Goal: Communication & Community: Answer question/provide support

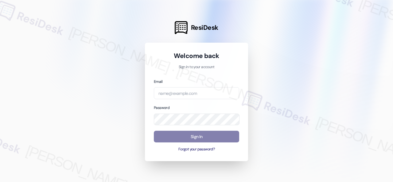
click at [110, 91] on div at bounding box center [196, 91] width 393 height 182
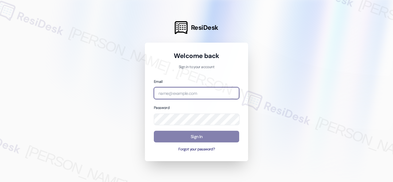
click at [177, 95] on input "email" at bounding box center [196, 93] width 85 height 12
paste input "[EMAIL_ADDRESS][PERSON_NAME][PERSON_NAME][PERSON_NAME][DOMAIN_NAME]"
type input "[EMAIL_ADDRESS][PERSON_NAME][PERSON_NAME][PERSON_NAME][DOMAIN_NAME]"
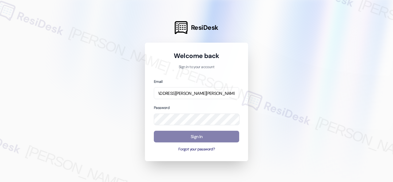
scroll to position [0, 0]
click at [99, 129] on div at bounding box center [196, 91] width 393 height 182
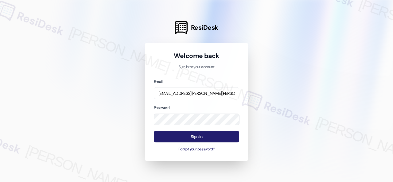
click at [171, 139] on button "Sign In" at bounding box center [196, 137] width 85 height 12
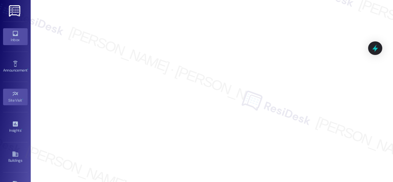
click at [14, 37] on div "Inbox" at bounding box center [15, 40] width 31 height 6
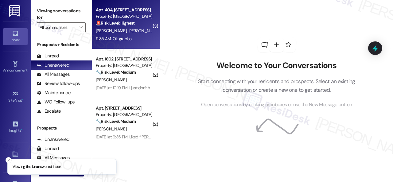
click at [139, 30] on div "[PERSON_NAME] [PERSON_NAME]" at bounding box center [124, 31] width 58 height 8
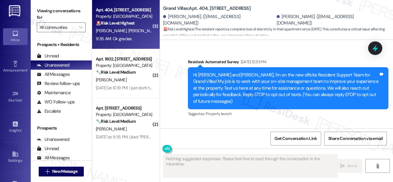
type textarea "Fetching suggested responses. Please feel free to read through the conversation…"
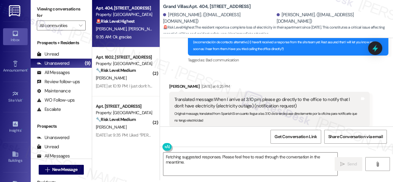
scroll to position [11329, 0]
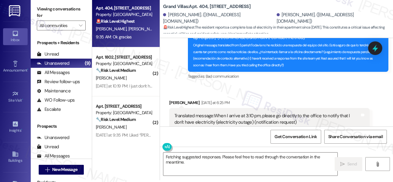
click at [299, 95] on div "Received via SMS [PERSON_NAME] [DATE] at 6:25 PM Translated message: When I arr…" at bounding box center [270, 134] width 210 height 78
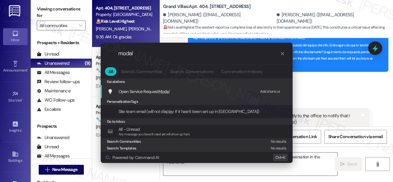
click at [263, 92] on div "Add shortcut" at bounding box center [270, 92] width 20 height 6
drag, startPoint x: 142, startPoint y: 52, endPoint x: 85, endPoint y: 53, distance: 56.6
click at [85, 53] on div ".cls-1{fill:#0a055f;}.cls-2{fill:#0cc4c4;} resideskLogoBlueOrange modal All Sea…" at bounding box center [196, 91] width 393 height 182
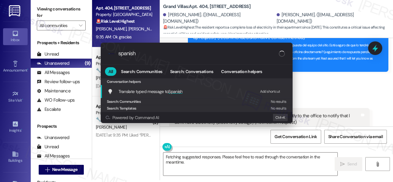
click at [268, 93] on div "Add shortcut" at bounding box center [270, 92] width 20 height 6
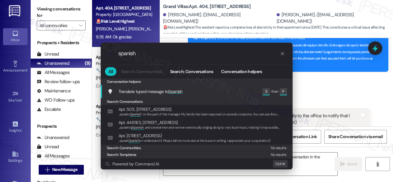
drag, startPoint x: 143, startPoint y: 53, endPoint x: 0, endPoint y: 37, distance: 144.1
click at [48, 49] on div ".cls-1{fill:#0a055f;}.cls-2{fill:#0cc4c4;} resideskLogoBlueOrange spanish All S…" at bounding box center [196, 91] width 393 height 182
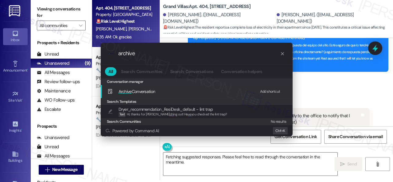
click at [269, 89] on div "Add shortcut" at bounding box center [270, 92] width 20 height 6
drag, startPoint x: 143, startPoint y: 54, endPoint x: 87, endPoint y: 43, distance: 57.2
click at [87, 43] on div ".cls-1{fill:#0a055f;}.cls-2{fill:#0cc4c4;} resideskLogoBlueOrange archive All S…" at bounding box center [196, 91] width 393 height 182
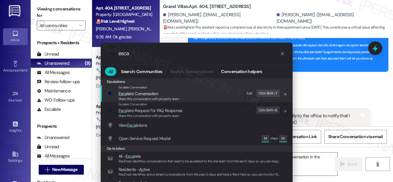
type input "esca"
click at [250, 92] on div "Edit" at bounding box center [250, 93] width 6 height 6
click at [133, 95] on span "Esca late Conversation" at bounding box center [139, 94] width 40 height 6
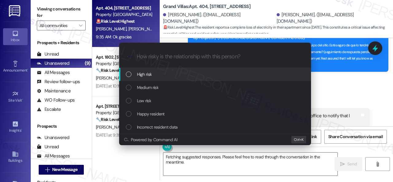
click at [140, 73] on span "High risk" at bounding box center [144, 74] width 15 height 7
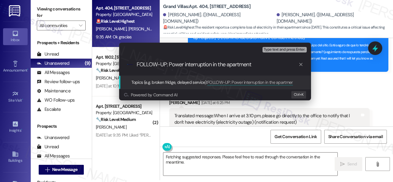
type input "FOLLOW-UP: Power interruption in the apartment."
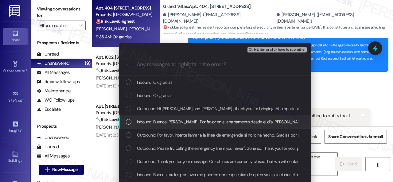
click at [193, 121] on span "Inbound: Buenos [PERSON_NAME]. Por favor en el apartamento desde el día [PERSON…" at bounding box center [329, 122] width 385 height 7
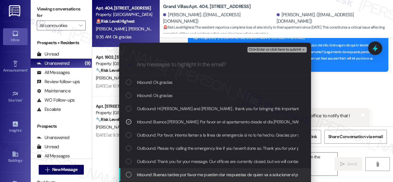
click at [189, 176] on span "Inbound: Buenas tardes por favor me pueden dar respuestas de quien va a solucio…" at bounding box center [265, 175] width 256 height 7
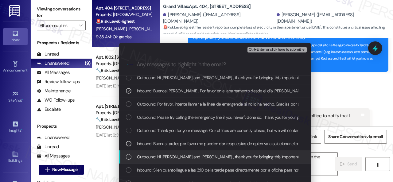
scroll to position [61, 0]
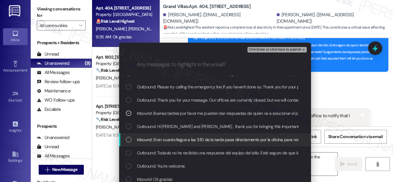
click at [179, 140] on span "Inbound: Si en cuanto llegue a las 3:10 de la tarde pase directamente por la of…" at bounding box center [247, 139] width 221 height 7
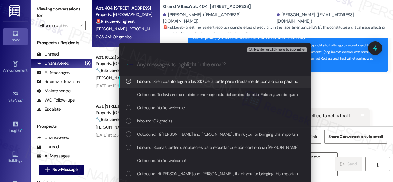
scroll to position [123, 0]
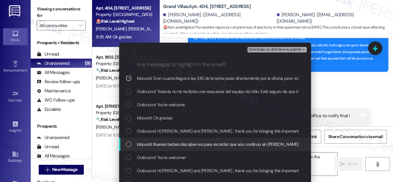
click at [223, 145] on span "Inbound: Buenas tardes disculpen es para recordar que aún continúo sin [PERSON_…" at bounding box center [243, 144] width 213 height 7
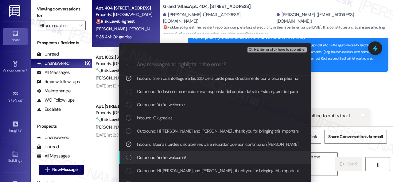
scroll to position [154, 0]
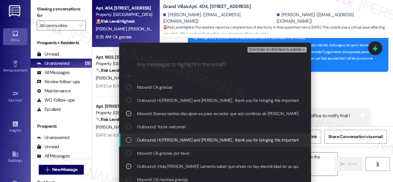
scroll to position [184, 0]
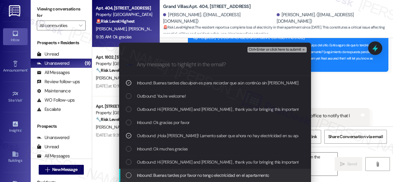
click at [229, 175] on span "Inbound: Buenas tardes por favor no tengo electricidad en el apartamento" at bounding box center [203, 175] width 132 height 7
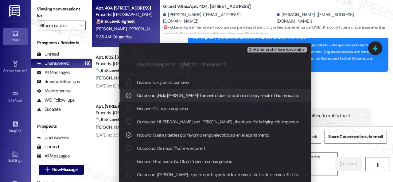
scroll to position [246, 0]
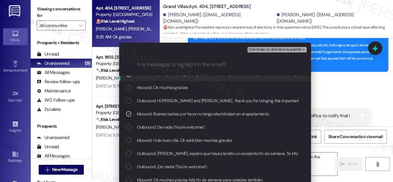
click at [268, 51] on span "Ctrl+Enter or click here to submit" at bounding box center [275, 50] width 53 height 4
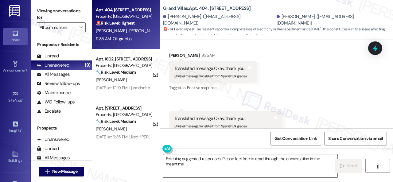
scroll to position [12127, 0]
click at [338, 97] on div "Received via SMS [PERSON_NAME] 9:35 AM Translated message: Okay, thank you Orig…" at bounding box center [276, 93] width 233 height 108
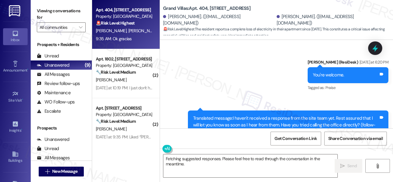
scroll to position [11236, 0]
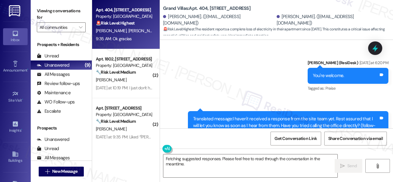
click at [314, 72] on div "Sent via SMS [PERSON_NAME] (ResiDesk) [DATE] at 6:20 PM You're welcome. Tags an…" at bounding box center [348, 76] width 90 height 43
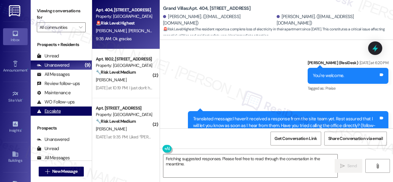
click at [94, 134] on div "Apt. 404, [STREET_ADDRESS] Property: Grand Villas 🚨 Risk Level: Highest The res…" at bounding box center [242, 91] width 301 height 182
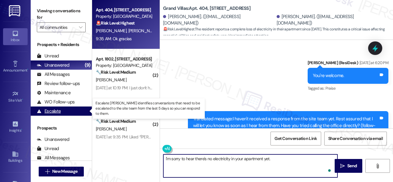
paste textarea "I have made a follow-up. Rest assured that I will let you know as soon as I hea…"
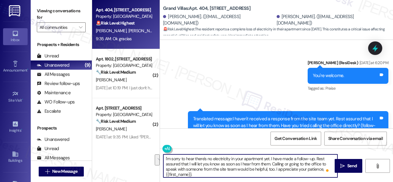
drag, startPoint x: 317, startPoint y: 158, endPoint x: 189, endPoint y: 164, distance: 128.6
click at [189, 164] on textarea "I'm sorry to hear there's no electricity in your apartment yet. I have made a f…" at bounding box center [251, 166] width 174 height 23
click at [226, 164] on textarea "I'm sorry to hear there's no electricity in your apartment yet. I have made a f…" at bounding box center [251, 166] width 174 height 23
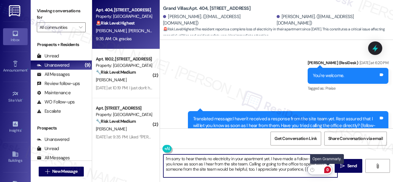
drag, startPoint x: 305, startPoint y: 169, endPoint x: 328, endPoint y: 171, distance: 23.4
click at [328, 171] on html "Inbox Go to Inbox Announcement • Send A Text Announcement Site Visit • Go to Si…" at bounding box center [196, 91] width 393 height 182
click at [249, 143] on div "Get Conversation Link Share Conversation via email" at bounding box center [276, 138] width 233 height 20
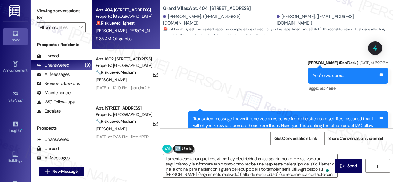
type textarea "Lamento escuchar que todavía no hay electricidad en su apartamento. He realizad…"
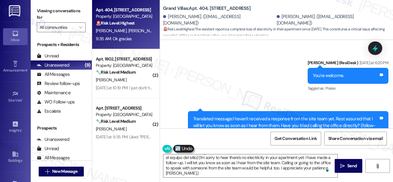
scroll to position [22, 0]
click at [342, 166] on icon "" at bounding box center [343, 166] width 5 height 5
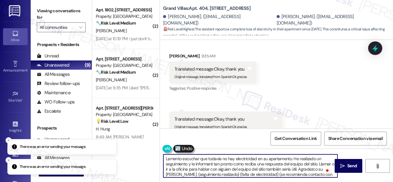
scroll to position [0, 0]
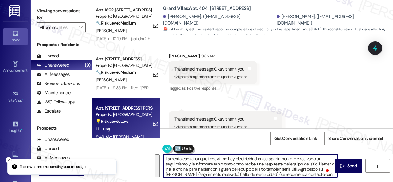
drag, startPoint x: 202, startPoint y: 174, endPoint x: 134, endPoint y: 137, distance: 77.2
click at [134, 137] on div "( 2 ) Apt. 1802, [STREET_ADDRESS] Property: Grand Villas 🔧 Risk Level: Medium T…" at bounding box center [242, 91] width 301 height 182
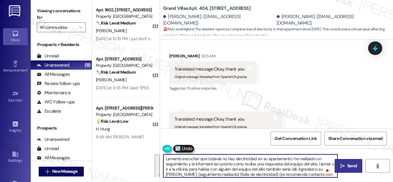
click at [344, 166] on span " Send" at bounding box center [348, 166] width 19 height 6
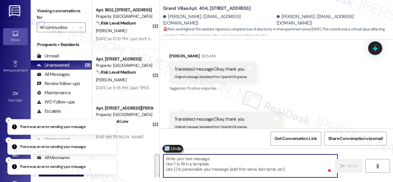
click at [230, 159] on textarea "To enrich screen reader interactions, please activate Accessibility in Grammarl…" at bounding box center [251, 166] width 174 height 23
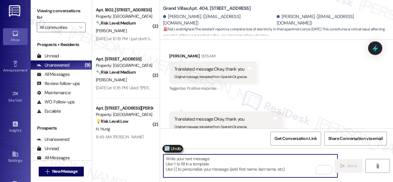
paste textarea "Lamento escuchar que todavía no hay electricidad en su apartamento. He realizad…"
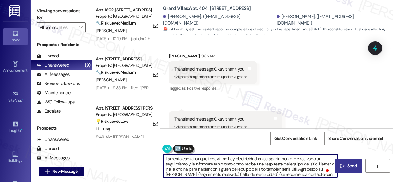
type textarea "Lamento escuchar que todavía no hay electricidad en su apartamento. He realizad…"
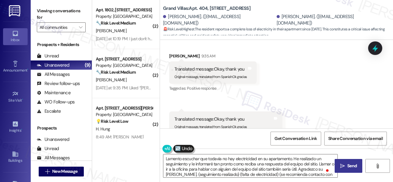
click at [344, 166] on span " Send" at bounding box center [348, 166] width 19 height 6
click at [330, 98] on div "Received via SMS [PERSON_NAME] 9:35 AM Translated message: Okay, thank you Orig…" at bounding box center [276, 93] width 233 height 108
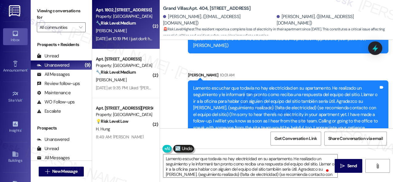
click at [129, 29] on div "[PERSON_NAME]" at bounding box center [124, 31] width 58 height 8
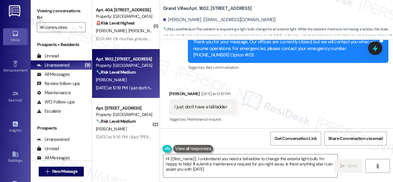
type textarea "Hi {{first_name}}, I understand you need a tall ladder to change the exterior l…"
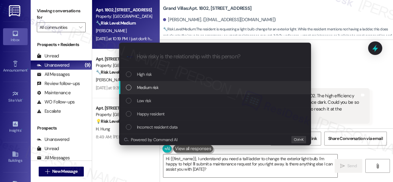
click at [146, 90] on span "Medium risk" at bounding box center [148, 87] width 22 height 7
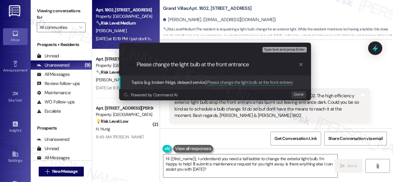
type input "Please change the light bulb at the front entrance."
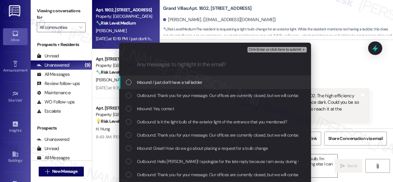
click at [157, 85] on span "Inbound: I just don't have a tall ladder" at bounding box center [169, 82] width 65 height 7
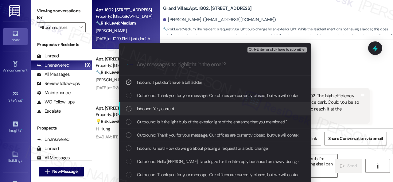
click at [149, 108] on span "Inbound: Yes, correct" at bounding box center [155, 108] width 37 height 7
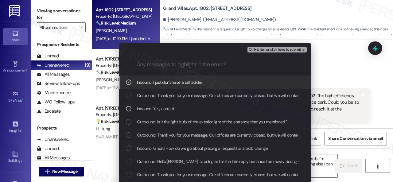
click at [153, 83] on span "Inbound: I just don't have a tall ladder" at bounding box center [169, 82] width 65 height 7
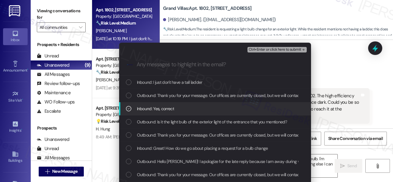
click at [149, 108] on span "Inbound: Yes, correct" at bounding box center [155, 108] width 37 height 7
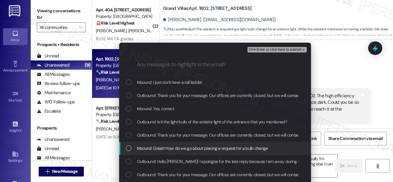
click at [151, 150] on span "Inbound: Great! How do we go about placing a request for a bulb change" at bounding box center [202, 148] width 131 height 7
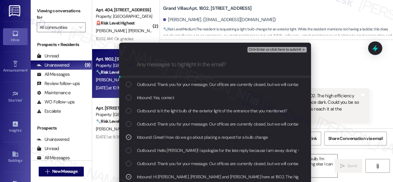
click at [273, 51] on span "Ctrl+Enter or click here to submit" at bounding box center [275, 50] width 53 height 4
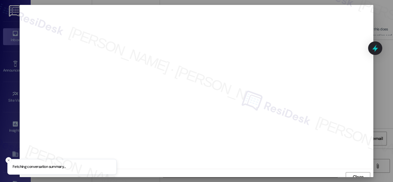
scroll to position [5, 0]
click at [358, 174] on span "Close" at bounding box center [358, 172] width 11 height 6
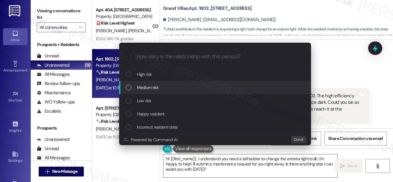
click at [137, 88] on span "Medium risk" at bounding box center [148, 87] width 22 height 7
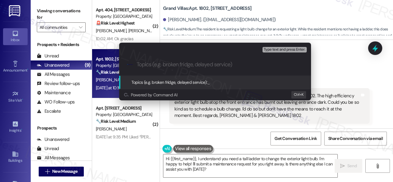
paste input "Please change the light bulb at the front entrance."
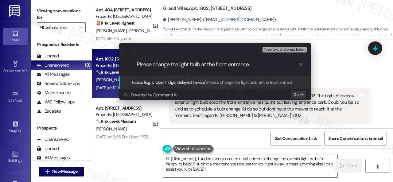
drag, startPoint x: 173, startPoint y: 65, endPoint x: 139, endPoint y: 61, distance: 34.4
click at [139, 61] on div ".cls-1{fill:#0a055f;}.cls-2{fill:#0cc4c4;} resideskLogoBlueOrange Please change…" at bounding box center [215, 65] width 192 height 22
click at [218, 65] on input "The light bulb at the front entrance." at bounding box center [218, 64] width 162 height 6
click at [216, 66] on input "The light bulb at the front entrance." at bounding box center [218, 64] width 162 height 6
type input "The light bulb at the front entrance needs to be changed."
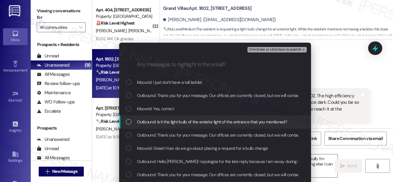
scroll to position [11, 0]
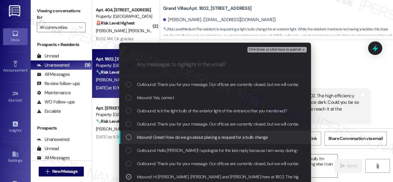
click at [189, 137] on span "Inbound: Great! How do we go about placing a request for a bulb change" at bounding box center [202, 137] width 131 height 7
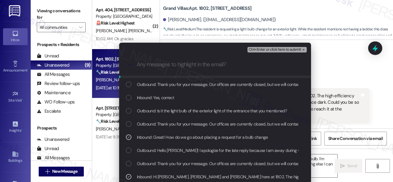
click at [256, 49] on span "Ctrl+Enter or click here to submit" at bounding box center [275, 50] width 53 height 4
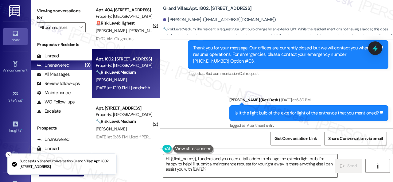
scroll to position [476, 0]
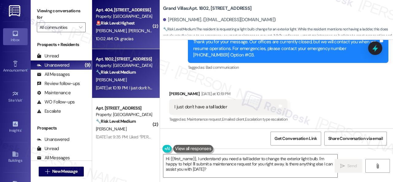
click at [135, 39] on div "10:02 AM: Ok gracias 10:02 AM: Ok gracias" at bounding box center [124, 39] width 58 height 8
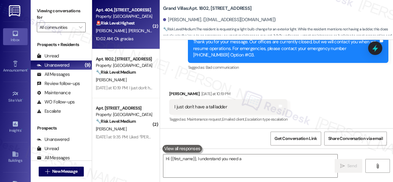
type textarea "Hi {{first_name}}, I understand you need a"
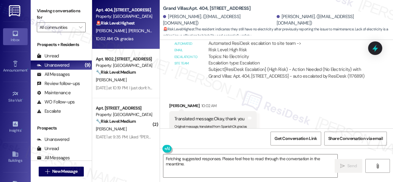
scroll to position [12730, 0]
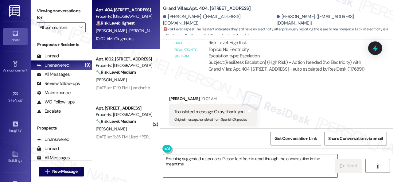
drag, startPoint x: 193, startPoint y: 166, endPoint x: 119, endPoint y: 147, distance: 76.2
click at [119, 147] on div "Apt. 404, [STREET_ADDRESS] Property: Grand Villas 🚨 Risk Level: Highest The res…" at bounding box center [242, 91] width 301 height 182
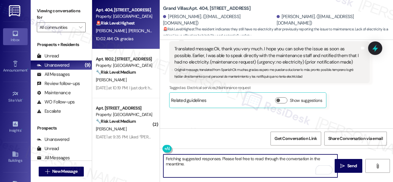
scroll to position [12546, 0]
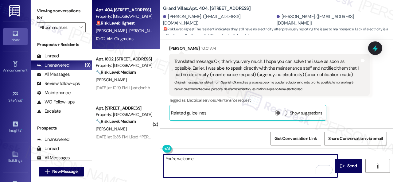
click at [244, 133] on div "Get Conversation Link Share Conversation via email" at bounding box center [276, 138] width 233 height 20
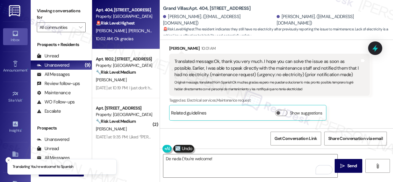
type textarea "De nada (You're welcome!)"
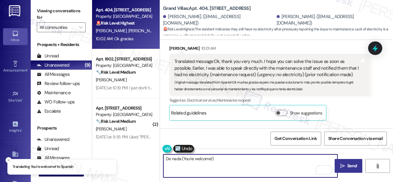
click at [353, 168] on span "Send" at bounding box center [353, 166] width 10 height 6
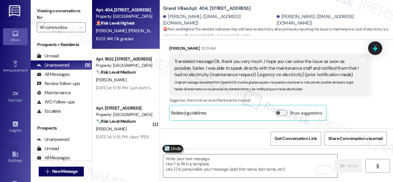
scroll to position [12729, 0]
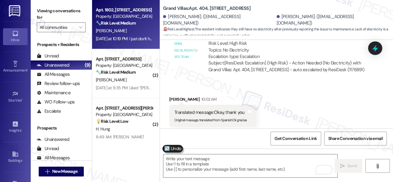
click at [142, 29] on div "[PERSON_NAME]" at bounding box center [124, 31] width 58 height 8
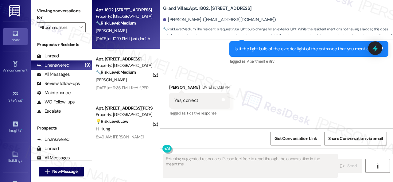
scroll to position [476, 0]
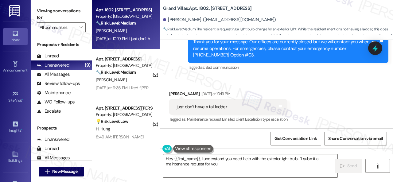
click at [312, 88] on div "Received via SMS [PERSON_NAME] [DATE] at 10:19 PM I just don't have a tall ladd…" at bounding box center [276, 103] width 233 height 52
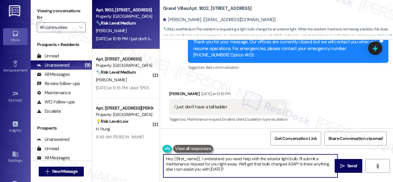
drag, startPoint x: 232, startPoint y: 170, endPoint x: 131, endPoint y: 150, distance: 103.3
click at [146, 151] on div "Apt. 1802, [STREET_ADDRESS] Property: Grand Villas 🔧 Risk Level: Medium The res…" at bounding box center [242, 91] width 301 height 182
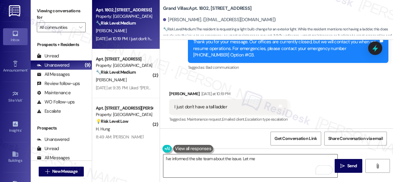
click at [296, 157] on textarea "I've informed the site team about the issue. Let me" at bounding box center [251, 166] width 174 height 23
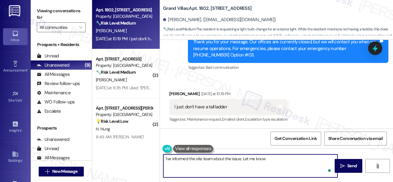
paste textarea "if you have an update or need anything else."
type textarea "I've informed the site team about the issue. Let me know if you have an update …"
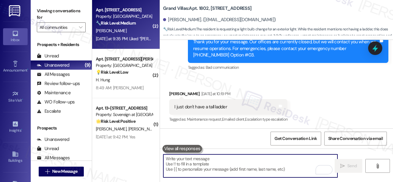
click at [132, 32] on div "[PERSON_NAME]" at bounding box center [124, 31] width 58 height 8
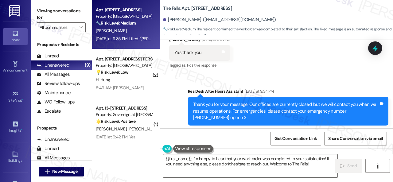
scroll to position [697, 0]
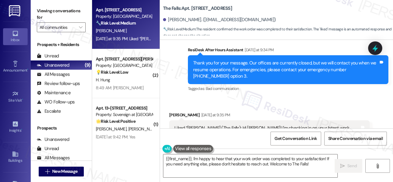
drag, startPoint x: 171, startPoint y: 84, endPoint x: 166, endPoint y: 104, distance: 20.8
click at [171, 84] on div "Sent via SMS ResiDesk After Hours Assistant [DATE] at 9:34 PM Thank you for you…" at bounding box center [276, 65] width 233 height 65
click at [178, 166] on textarea "{{first_name}}, I'm happy to hear that your work order was completed to your sa…" at bounding box center [251, 166] width 174 height 23
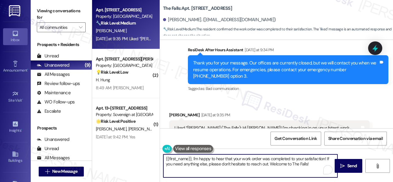
paste textarea "We’re happy to know everything’s all set! If your stay at {{property}} met your…"
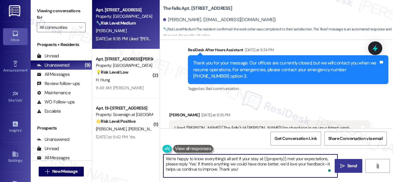
type textarea "We’re happy to know everything’s all set! If your stay at {{property}} met your…"
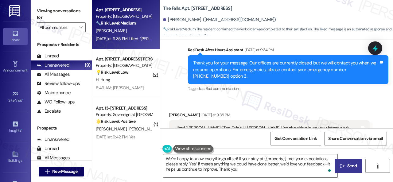
click at [348, 167] on span "Send" at bounding box center [353, 166] width 10 height 6
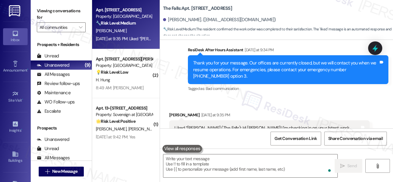
scroll to position [820, 0]
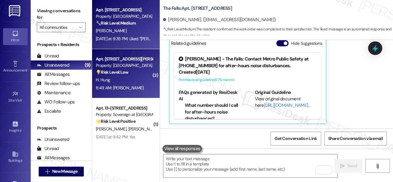
click at [136, 78] on div "H. Hung" at bounding box center [124, 80] width 58 height 8
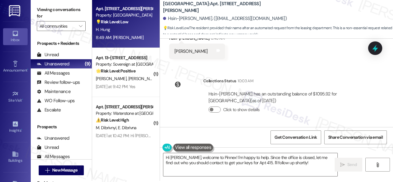
scroll to position [2, 0]
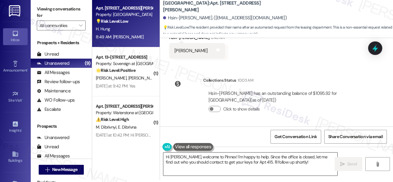
click at [170, 156] on textarea "Hi [PERSON_NAME], welcome to Pinnex! I'm happy to help. Since the office is clo…" at bounding box center [251, 164] width 174 height 23
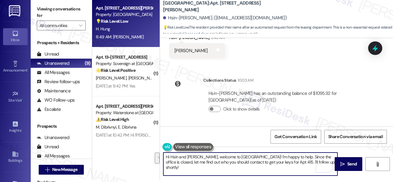
drag, startPoint x: 195, startPoint y: 159, endPoint x: 299, endPoint y: 164, distance: 105.0
click at [299, 164] on textarea "Hi Hsin and [PERSON_NAME], welcome to [GEOGRAPHIC_DATA]! I'm happy to help. Sin…" at bounding box center [251, 164] width 174 height 23
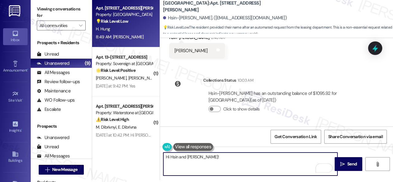
click at [243, 156] on textarea "Hi Hsin and [PERSON_NAME]!" at bounding box center [251, 164] width 174 height 23
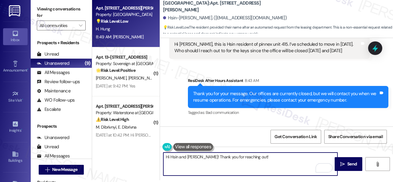
scroll to position [63, 0]
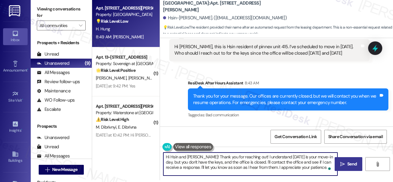
type textarea "Hi Hsin and [PERSON_NAME]! Thank you for reaching out! I understand [DATE] is y…"
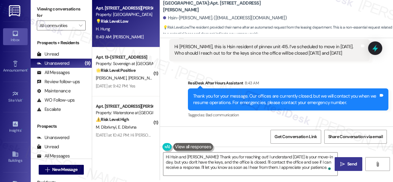
click at [348, 163] on span "Send" at bounding box center [353, 164] width 10 height 6
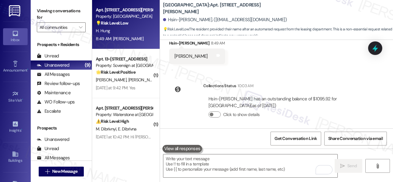
scroll to position [211, 0]
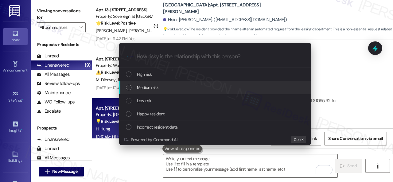
click at [141, 85] on span "Medium risk" at bounding box center [148, 87] width 22 height 7
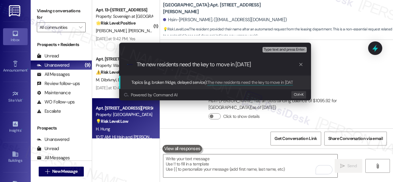
type input "The new residents need the key to move in [DATE]."
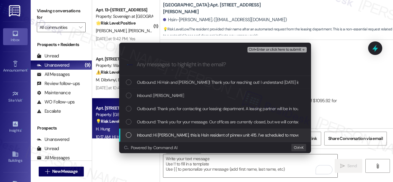
click at [177, 132] on div "Inbound: Hi [PERSON_NAME], this is Hsin resident of pinnex unit 415. I’ve sched…" at bounding box center [215, 135] width 192 height 13
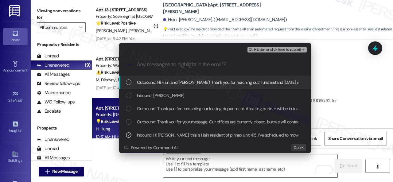
click at [269, 51] on span "Ctrl+Enter or click here to submit" at bounding box center [275, 50] width 53 height 4
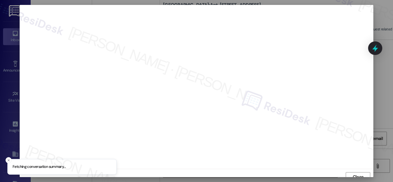
scroll to position [5, 0]
click at [363, 171] on span "Close" at bounding box center [358, 172] width 13 height 6
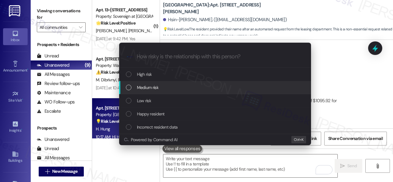
click at [145, 87] on span "Medium risk" at bounding box center [148, 87] width 22 height 7
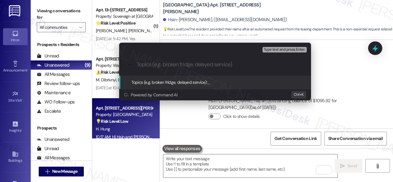
paste input "The new residents need the key to move in [DATE]."
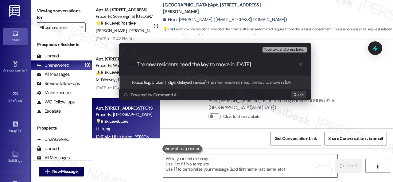
click at [201, 64] on input "The new residents need the key to move in [DATE]." at bounding box center [218, 64] width 162 height 6
type input "The new residents need their key to move in [DATE]."
click at [276, 67] on input "The new residents need their key to move in [DATE]." at bounding box center [218, 64] width 162 height 6
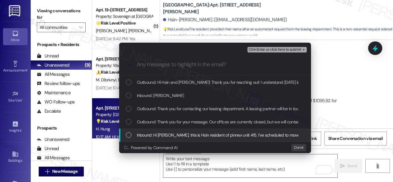
click at [175, 135] on span "Inbound: Hi [PERSON_NAME], this is Hsin resident of pinnex unit 415. I’ve sched…" at bounding box center [304, 135] width 334 height 7
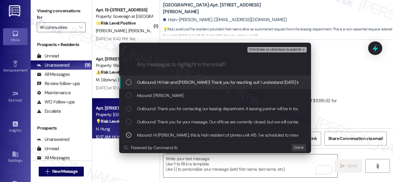
click at [260, 48] on span "Ctrl+Enter or click here to submit" at bounding box center [275, 50] width 53 height 4
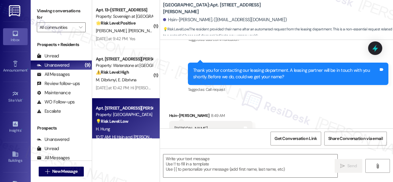
scroll to position [162, 0]
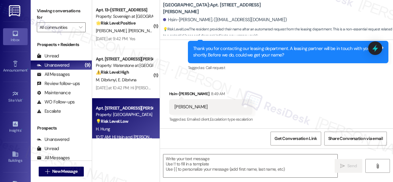
type textarea "Fetching suggested responses. Please feel free to read through the conversation…"
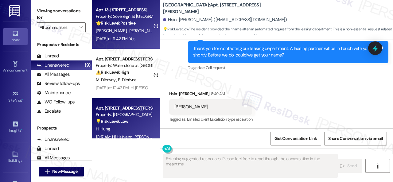
click at [144, 30] on div "A. [PERSON_NAME]" at bounding box center [124, 31] width 58 height 8
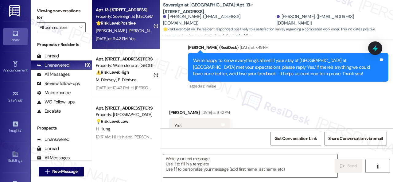
scroll to position [1289, 0]
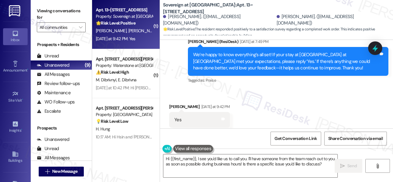
click at [199, 90] on div "Received via SMS [PERSON_NAME] [DATE] at 9:42 PM Yes Tags and notes Tagged as: …" at bounding box center [276, 116] width 233 height 52
click at [226, 162] on textarea "Hi {{first_name}}, I see you'd like us to call you. I'll have someone from the …" at bounding box center [251, 166] width 174 height 23
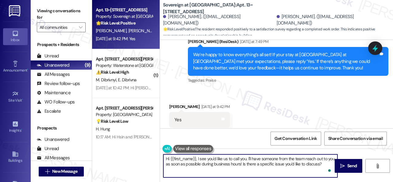
paste textarea "I'm glad you are satisfied with your home. Have you written a review for us bef…"
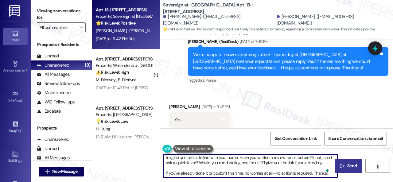
scroll to position [1, 0]
type textarea "I'm glad you are satisfied with your home. Have you written a review for us bef…"
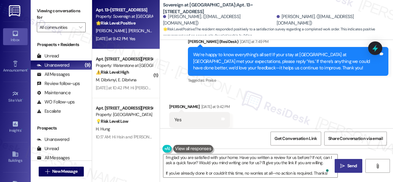
click at [348, 162] on button " Send" at bounding box center [349, 166] width 28 height 14
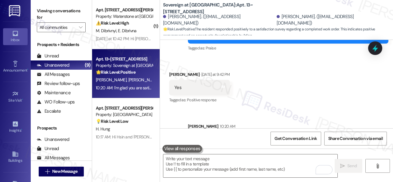
scroll to position [1291, 0]
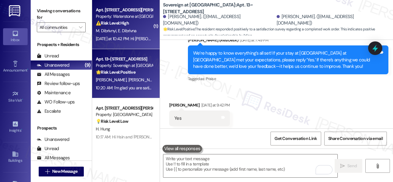
click at [140, 35] on div "[DATE] at 10:42 PM: Hi [PERSON_NAME], and [PERSON_NAME] , thank you for bringin…" at bounding box center [124, 39] width 58 height 8
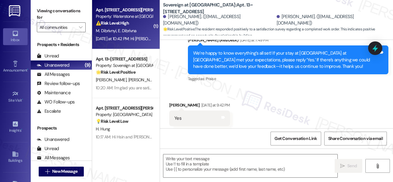
type textarea "Fetching suggested responses. Please feel free to read through the conversation…"
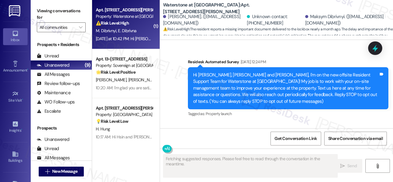
scroll to position [7088, 0]
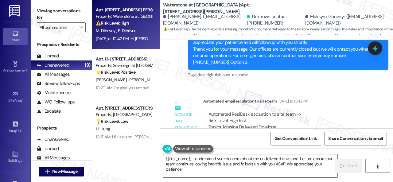
type textarea "{{first_name}}, I understand your concern about the undelivered envelope. Let m…"
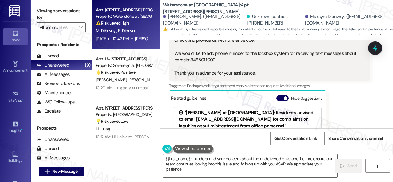
scroll to position [0, 0]
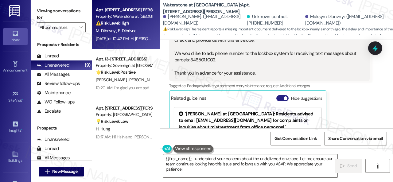
click at [278, 95] on button "Hide Suggestions" at bounding box center [283, 98] width 12 height 6
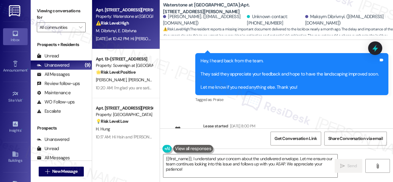
scroll to position [6719, 0]
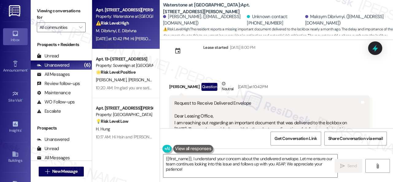
scroll to position [6750, 0]
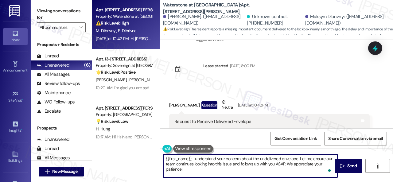
drag, startPoint x: 191, startPoint y: 158, endPoint x: 162, endPoint y: 160, distance: 29.9
click at [162, 160] on div "{{first_name}}, I understand your concern about the undelivered envelope. Let m…" at bounding box center [247, 166] width 175 height 24
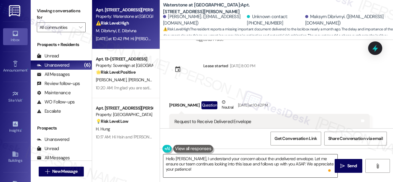
click at [297, 160] on textarea "Hello Eleonora, I understand your concern about the undelivered envelope. Let m…" at bounding box center [251, 166] width 174 height 23
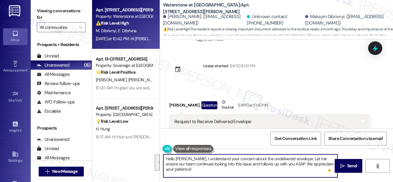
drag, startPoint x: 299, startPoint y: 158, endPoint x: 302, endPoint y: 172, distance: 14.2
click at [302, 172] on textarea "Hello Eleonora, I understand your concern about the undelivered envelope. Let m…" at bounding box center [251, 166] width 174 height 23
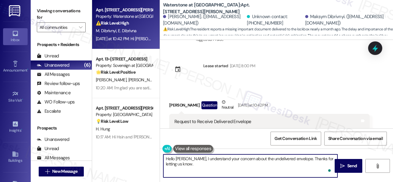
paste textarea "I will forward your concern to the site team and get back to you as soon as I r…"
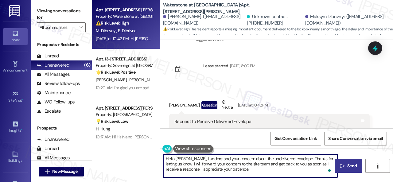
type textarea "Hello Eleonora, I understand your concern about the undelivered envelope. Thank…"
click at [341, 167] on icon "" at bounding box center [343, 166] width 5 height 5
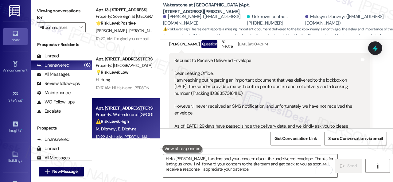
scroll to position [6817, 0]
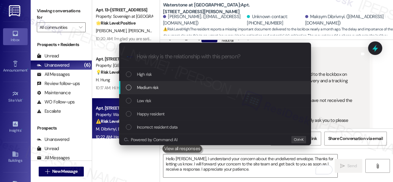
click at [143, 88] on span "Medium risk" at bounding box center [148, 87] width 22 height 7
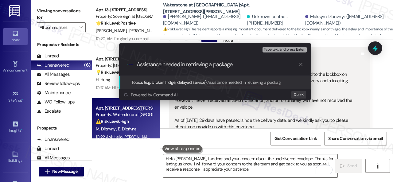
type input "Assistance needed in retrieving a package."
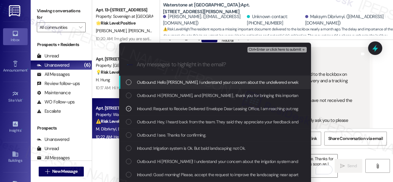
click at [264, 51] on span "Ctrl+Enter or click here to submit" at bounding box center [275, 50] width 53 height 4
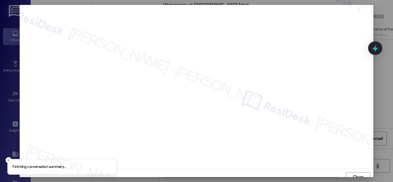
scroll to position [5, 0]
click at [360, 175] on span "Close" at bounding box center [358, 172] width 11 height 6
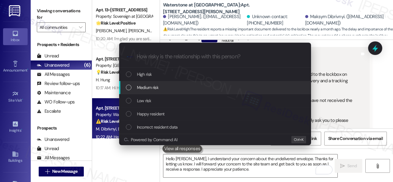
click at [140, 88] on span "Medium risk" at bounding box center [148, 87] width 22 height 7
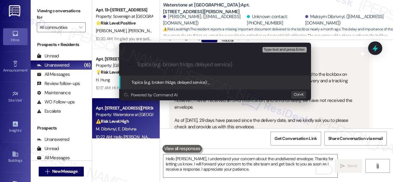
paste input "Assistance needed in retrieving a package."
type input "Assistance needed in retrieving a package."
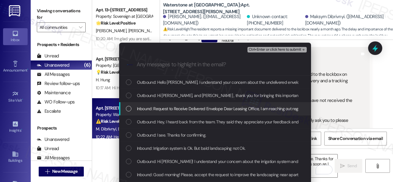
drag, startPoint x: 173, startPoint y: 108, endPoint x: 177, endPoint y: 108, distance: 3.7
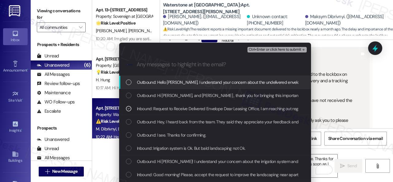
click at [257, 49] on span "Ctrl+Enter or click here to submit" at bounding box center [275, 50] width 53 height 4
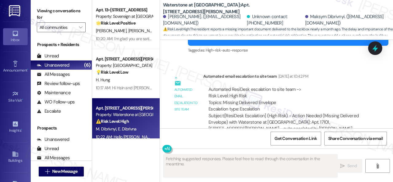
scroll to position [7159, 0]
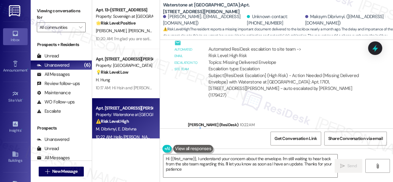
type textarea "Hi {{first_name}}, I understand your concern about the envelope. I'm still wait…"
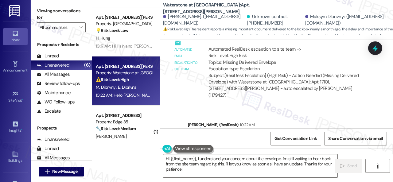
scroll to position [61, 0]
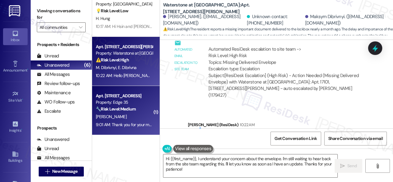
click at [140, 117] on div "[PERSON_NAME]" at bounding box center [124, 117] width 58 height 8
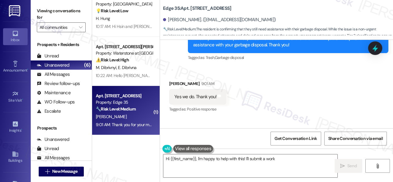
scroll to position [750, 0]
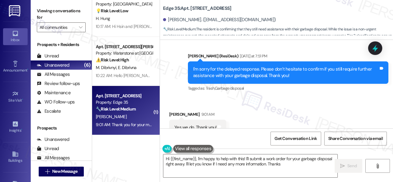
type textarea "Hi {{first_name}}, I'm happy to help with this! I'll submit a work order for yo…"
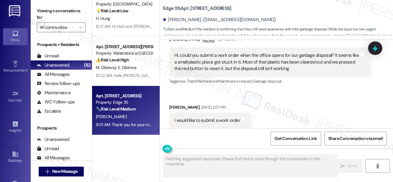
scroll to position [617, 0]
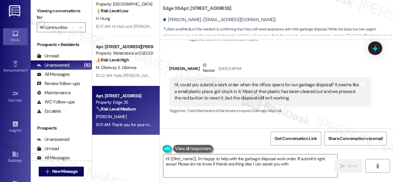
type textarea "Hi {{first_name}}, I'm happy to help with the garbage disposal work order. I'll…"
drag, startPoint x: 336, startPoint y: 85, endPoint x: 236, endPoint y: 91, distance: 100.4
click at [236, 91] on div "Hi, could you submit a work order when the office opens for our garbage disposa…" at bounding box center [268, 92] width 186 height 20
copy div "seems like a small plastic piece got stuck in"
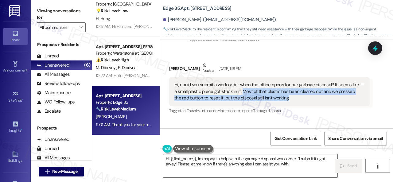
drag, startPoint x: 241, startPoint y: 89, endPoint x: 286, endPoint y: 98, distance: 46.7
click at [286, 98] on div "Hi, could you submit a work order when the office opens for our garbage disposa…" at bounding box center [268, 92] width 186 height 20
copy div "Most of that plastic has been cleared out and we pressed the red button to rese…"
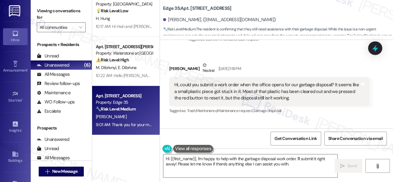
click at [298, 57] on div "Received via SMS Annalee Cvelbar Neutral Sep 15, 2025 at 1:18 PM Hi, could you …" at bounding box center [276, 109] width 233 height 123
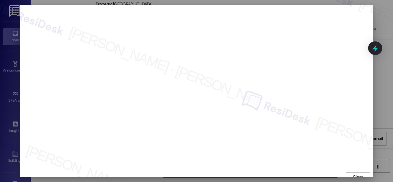
scroll to position [5, 0]
click at [352, 172] on span "Close" at bounding box center [358, 172] width 13 height 6
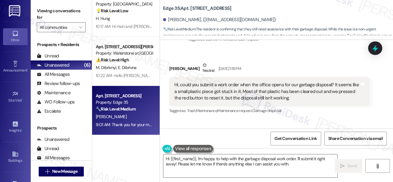
click at [246, 124] on div "Received via SMS Annalee Cvelbar Neutral Sep 15, 2025 at 1:18 PM Hi, could you …" at bounding box center [276, 109] width 233 height 123
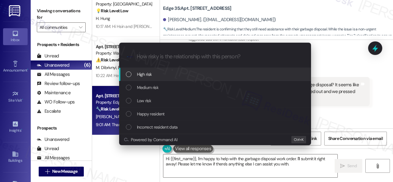
click at [142, 75] on span "High risk" at bounding box center [144, 74] width 15 height 7
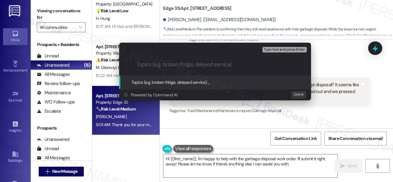
paste input "Work Order filed by ResiDesk 298069"
type input "Work Order filed by ResiDesk 298069"
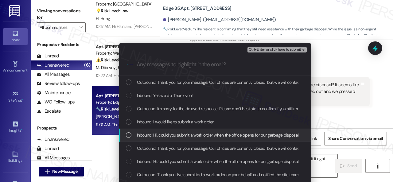
click at [176, 135] on span "Inbound: Hi, could you submit a work order when the office opens for our garbag…" at bounding box center [366, 135] width 458 height 7
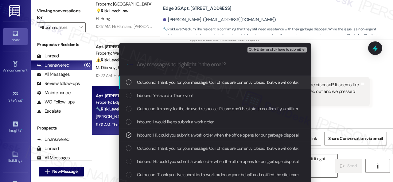
click at [255, 49] on span "Ctrl+Enter or click here to submit" at bounding box center [275, 50] width 53 height 4
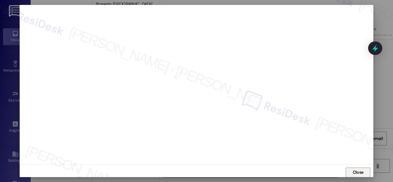
click at [354, 176] on span "Close" at bounding box center [358, 172] width 11 height 6
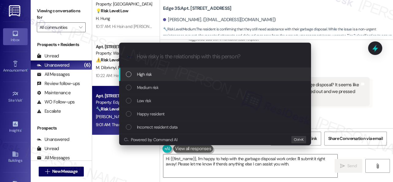
drag, startPoint x: 137, startPoint y: 89, endPoint x: 147, endPoint y: 76, distance: 16.0
click at [147, 76] on div "High risk Medium risk Low risk Happy resident Incorrect resident data" at bounding box center [215, 101] width 192 height 66
click at [147, 76] on span "High risk" at bounding box center [144, 74] width 15 height 7
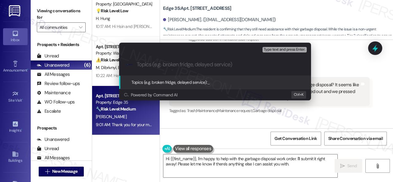
paste input "Work Order filed by ResiDesk 298069"
type input "Work Order filed by ResiDesk 298069"
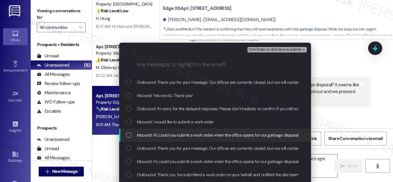
click at [158, 136] on span "Inbound: Hi, could you submit a work order when the office opens for our garbag…" at bounding box center [366, 135] width 458 height 7
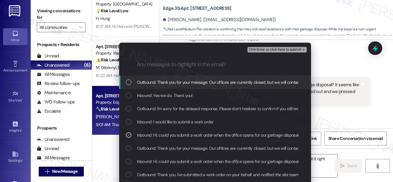
click at [255, 51] on span "Ctrl+Enter or click here to submit" at bounding box center [275, 50] width 53 height 4
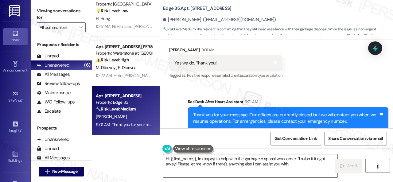
scroll to position [830, 0]
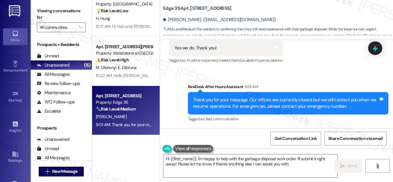
click at [343, 79] on div "Sent via SMS ResiDesk After Hours Assistant 9:01 AM Thank you for your message.…" at bounding box center [288, 103] width 210 height 49
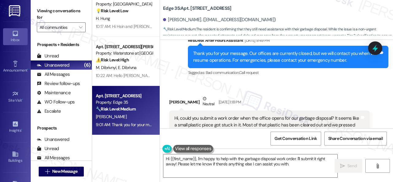
scroll to position [799, 0]
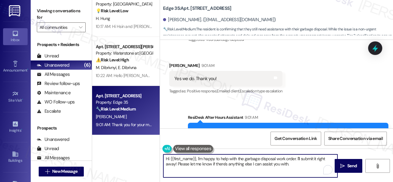
drag, startPoint x: 291, startPoint y: 164, endPoint x: 94, endPoint y: 123, distance: 201.1
click at [75, 127] on div "Viewing conversations for All communities  Prospects + Residents Unread (0) Un…" at bounding box center [212, 91] width 363 height 182
paste textarea "I've submitted a work order on your behalf and notified the site team. Please n…"
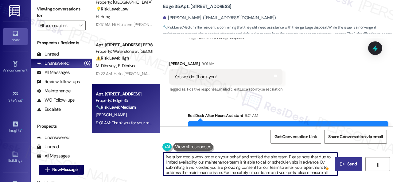
scroll to position [0, 0]
type textarea "I've submitted a work order on your behalf and notified the site team. Please n…"
click at [350, 165] on span "Send" at bounding box center [353, 164] width 10 height 6
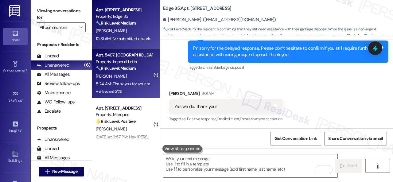
click at [130, 73] on div "[PERSON_NAME]" at bounding box center [124, 77] width 58 height 8
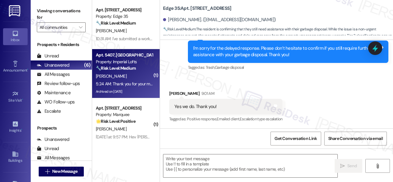
type textarea "Fetching suggested responses. Please feel free to read through the conversation…"
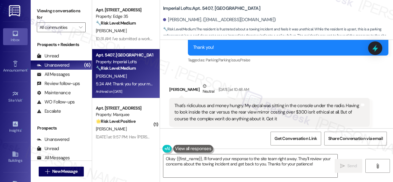
click at [203, 9] on b "Imperial Lofts: Apt. 5407, 2 Stadium Dr" at bounding box center [211, 8] width 97 height 6
copy b "5407"
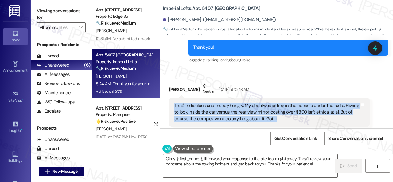
drag, startPoint x: 175, startPoint y: 80, endPoint x: 276, endPoint y: 94, distance: 102.1
click at [276, 98] on div "That's ridiculous and money hungry. My decal was sitting in the console under t…" at bounding box center [269, 112] width 201 height 29
copy div "That's ridiculous and money hungry. My decal was sitting in the console under t…"
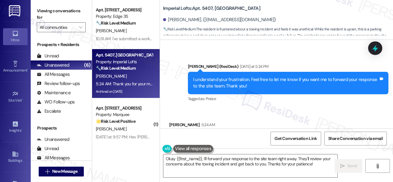
drag, startPoint x: 320, startPoint y: 166, endPoint x: 0, endPoint y: 81, distance: 331.0
click at [0, 94] on div "Inbox Go to Inbox Announcement • Send A Text Announcement Site Visit • Go to Si…" at bounding box center [196, 91] width 393 height 182
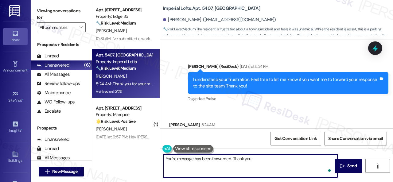
type textarea "You're message has been forwarded. Thank you."
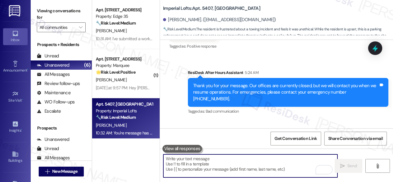
scroll to position [4453, 0]
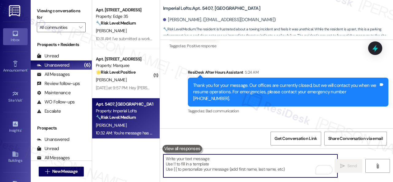
drag, startPoint x: 123, startPoint y: 79, endPoint x: 185, endPoint y: 85, distance: 62.4
click at [123, 79] on div "L. Kyle" at bounding box center [124, 80] width 58 height 8
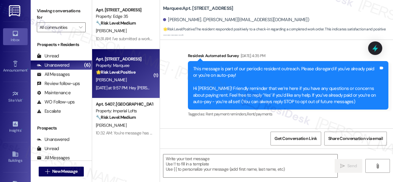
type textarea "Fetching suggested responses. Please feel free to read through the conversation…"
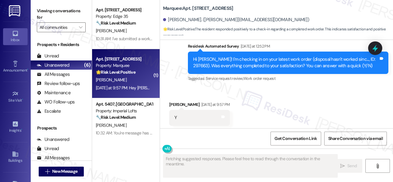
scroll to position [211, 0]
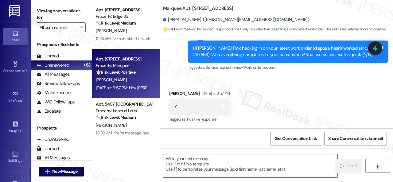
click at [182, 57] on div "Survey, sent via SMS Residesk Automated Survey Yesterday at 12:52 PM Hi Leanna!…" at bounding box center [276, 47] width 233 height 58
click at [192, 160] on textarea at bounding box center [251, 166] width 174 height 23
paste textarea "We’re happy to know everything’s all set! If your stay at {{property}} met your…"
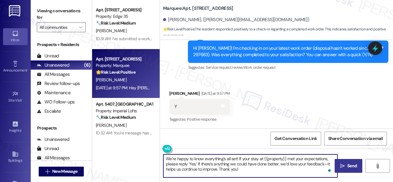
type textarea "We’re happy to know everything’s all set! If your stay at {{property}} met your…"
click at [343, 163] on button " Send" at bounding box center [349, 166] width 28 height 14
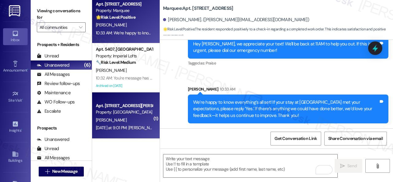
scroll to position [9, 0]
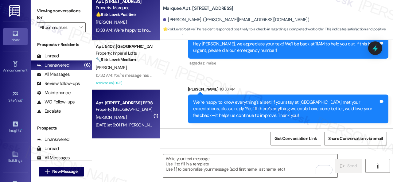
click at [122, 131] on div "Apt. 402, 931 Fletcher Avenue Property: Pinnex North Square O. Mccall Yesterday…" at bounding box center [126, 114] width 68 height 49
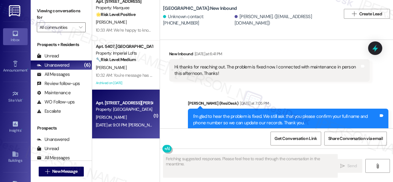
scroll to position [1145, 0]
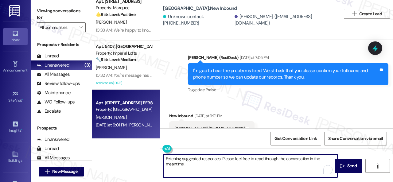
drag, startPoint x: 193, startPoint y: 162, endPoint x: 126, endPoint y: 146, distance: 68.9
click at [126, 146] on div "Apt. 318, 1400 Nicollet Ave Property: Marquee 🌟 Risk Level: Positive The reside…" at bounding box center [242, 91] width 301 height 182
type textarea "Thank you, Taylor!"
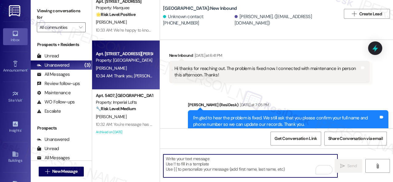
scroll to position [1096, 0]
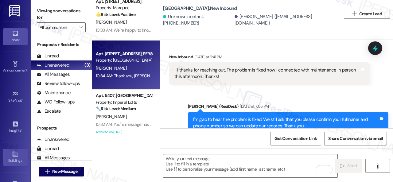
drag, startPoint x: 18, startPoint y: 147, endPoint x: 16, endPoint y: 152, distance: 4.6
click at [18, 148] on div "Buildings Go to Buildings" at bounding box center [15, 157] width 25 height 30
click at [16, 152] on icon at bounding box center [15, 154] width 7 height 7
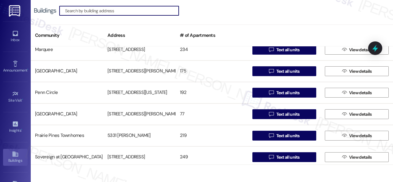
scroll to position [246, 0]
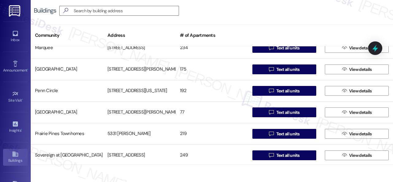
click at [58, 113] on div "Pinnex North Square" at bounding box center [67, 112] width 73 height 12
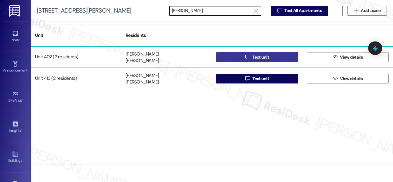
type input "olivia"
click at [237, 54] on button " Text unit" at bounding box center [257, 57] width 82 height 10
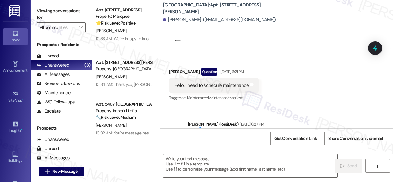
type textarea "Fetching suggested responses. Please feel free to read through the conversation…"
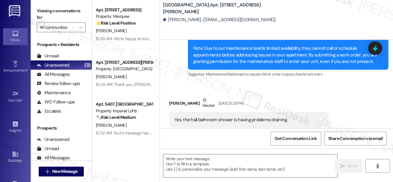
scroll to position [136, 0]
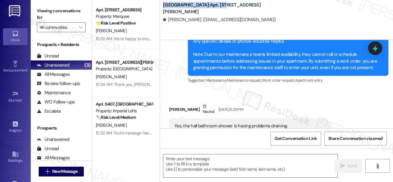
drag, startPoint x: 162, startPoint y: 7, endPoint x: 224, endPoint y: 7, distance: 62.1
click at [224, 7] on div "Pinnex North Square: Apt. 402, 931 Fletcher Avenue Olivia Mccall. (oliviamccall…" at bounding box center [276, 14] width 233 height 25
copy b "Pinnex North Square: Apt. 402"
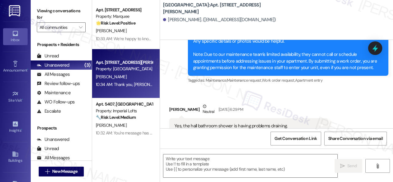
click at [130, 78] on div "O. Mccall" at bounding box center [124, 77] width 58 height 8
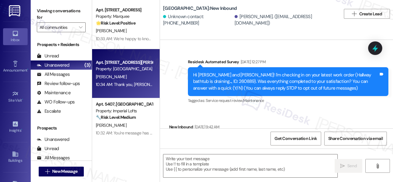
type textarea "Fetching suggested responses. Please feel free to read through the conversation…"
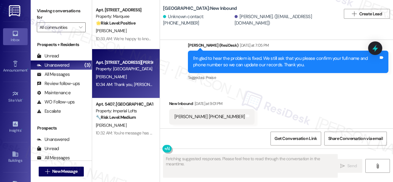
scroll to position [1166, 0]
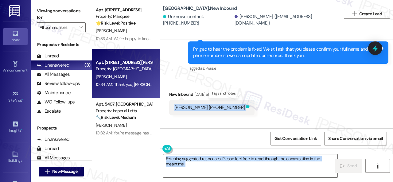
drag, startPoint x: 175, startPoint y: 94, endPoint x: 242, endPoint y: 93, distance: 67.3
click at [239, 93] on body "Inbox Go to Inbox Announcement • Send A Text Announcement Site Visit • Go to Si…" at bounding box center [196, 91] width 393 height 182
copy body "Taylor Podschweit 630-258-0386 Tags and notes Sent via SMS Sarah (ResiDesk) 10:…"
click at [295, 120] on div "Sent via SMS Sarah (ResiDesk) 10:34 AM Thank you, Taylor! Tags and notes Tagged…" at bounding box center [276, 146] width 233 height 52
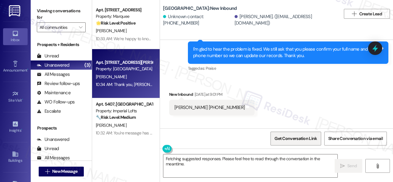
click at [290, 138] on span "Get Conversation Link" at bounding box center [296, 139] width 42 height 6
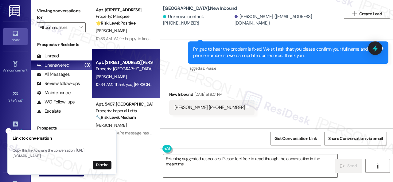
scroll to position [1197, 0]
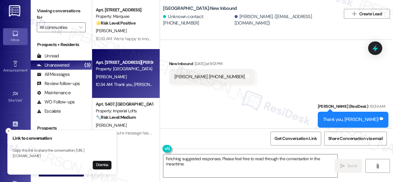
drag, startPoint x: 285, startPoint y: 95, endPoint x: 281, endPoint y: 95, distance: 3.4
click at [285, 95] on div "Sent via SMS Sarah (ResiDesk) 10:34 AM Thank you, Taylor! Tags and notes Tagged…" at bounding box center [276, 115] width 233 height 52
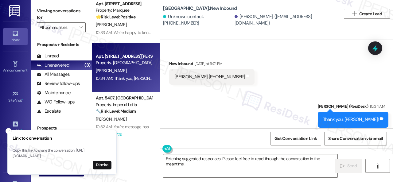
scroll to position [9, 0]
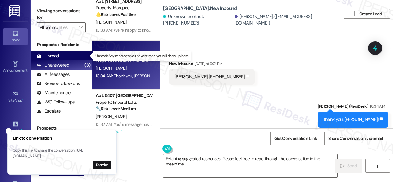
click at [58, 53] on div "Unread (0)" at bounding box center [61, 55] width 61 height 9
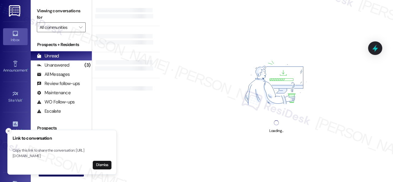
click at [6, 128] on button "Close toast" at bounding box center [9, 131] width 6 height 6
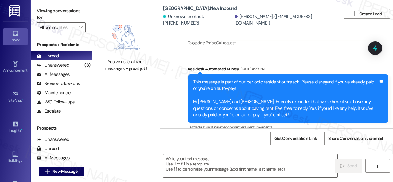
type textarea "Fetching suggested responses. Please feel free to read through the conversation…"
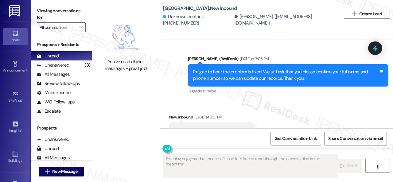
scroll to position [1145, 0]
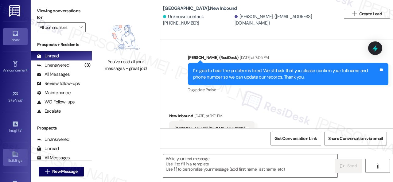
click at [12, 156] on icon at bounding box center [15, 154] width 7 height 7
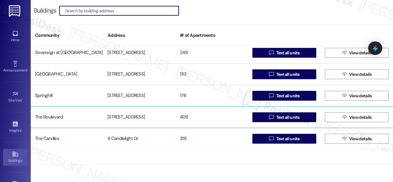
scroll to position [287, 0]
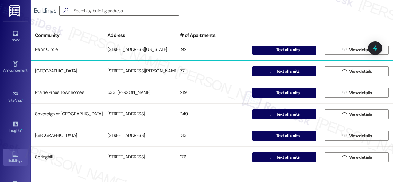
click at [48, 69] on div "Pinnex North Square" at bounding box center [67, 71] width 73 height 12
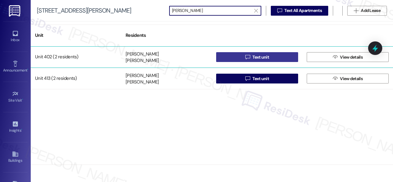
type input "olivia m"
click at [239, 55] on button " Text unit" at bounding box center [257, 57] width 82 height 10
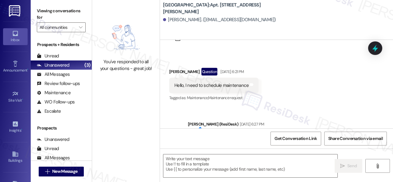
type textarea "Fetching suggested responses. Please feel free to read through the conversation…"
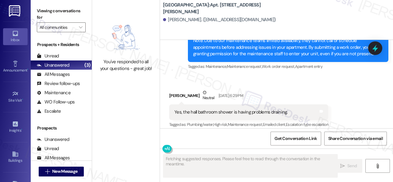
scroll to position [155, 0]
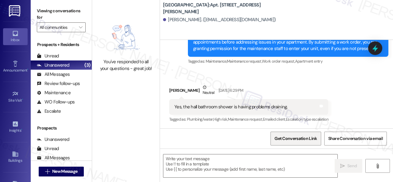
click at [280, 140] on span "Get Conversation Link" at bounding box center [296, 139] width 42 height 6
click at [287, 140] on span "Get Conversation Link" at bounding box center [296, 139] width 42 height 6
click at [278, 74] on div "Received via SMS Olivia Mccall Neutral Jul 21, 2025 at 6:29 PM Yes, the hall ba…" at bounding box center [276, 99] width 233 height 58
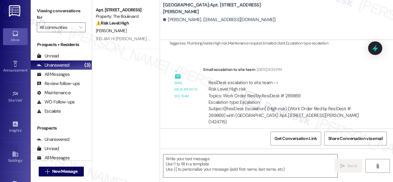
scroll to position [259, 0]
